Goal: Information Seeking & Learning: Find specific fact

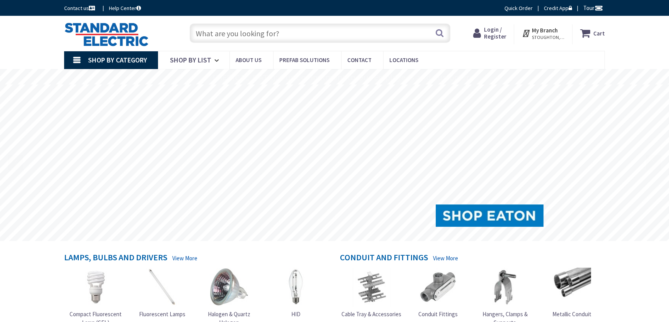
click at [256, 36] on input "text" at bounding box center [320, 33] width 261 height 19
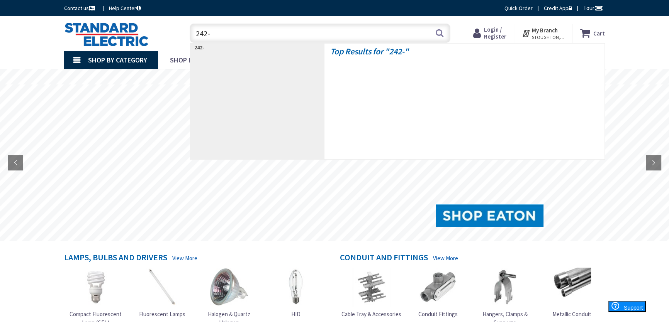
type input "242-r"
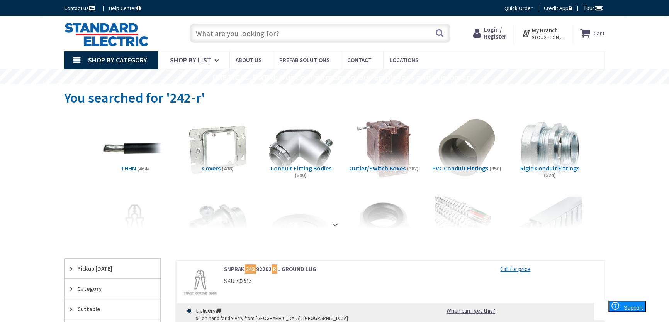
click at [197, 31] on input "text" at bounding box center [320, 33] width 261 height 19
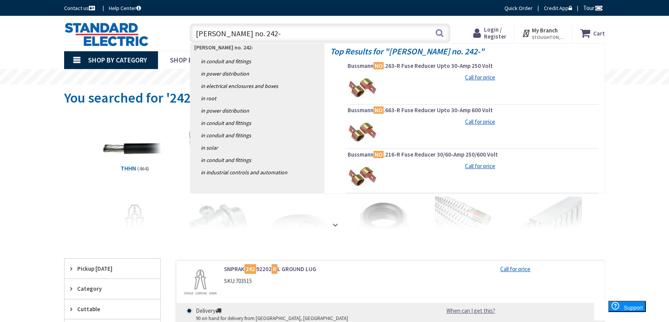
type input "buss no. 242-R"
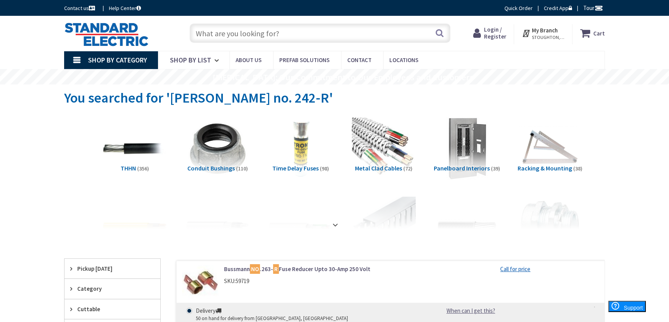
click at [281, 29] on input "text" at bounding box center [320, 33] width 261 height 19
click at [253, 35] on input "text" at bounding box center [320, 33] width 261 height 19
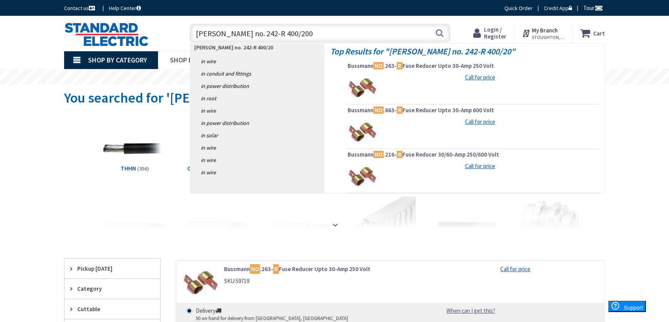
type input "buss no. 242-R 400/200a"
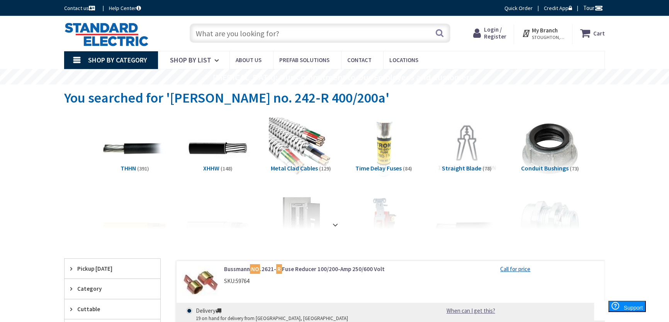
click at [259, 34] on input "text" at bounding box center [320, 33] width 261 height 19
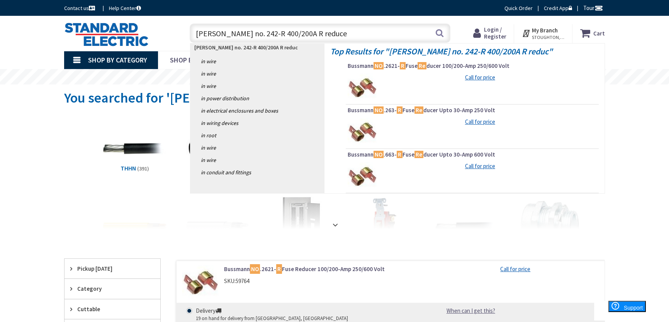
type input "buss no. 242-R 400/200A R reducer"
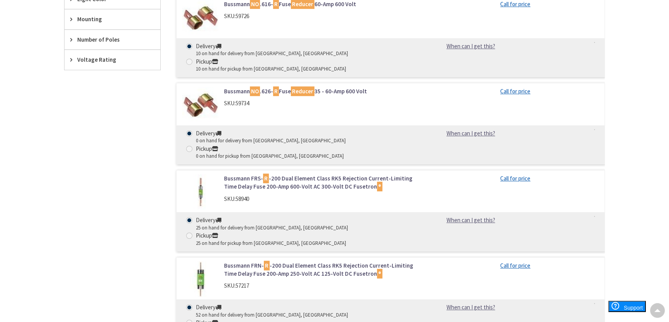
scroll to position [632, 0]
